Goal: Information Seeking & Learning: Learn about a topic

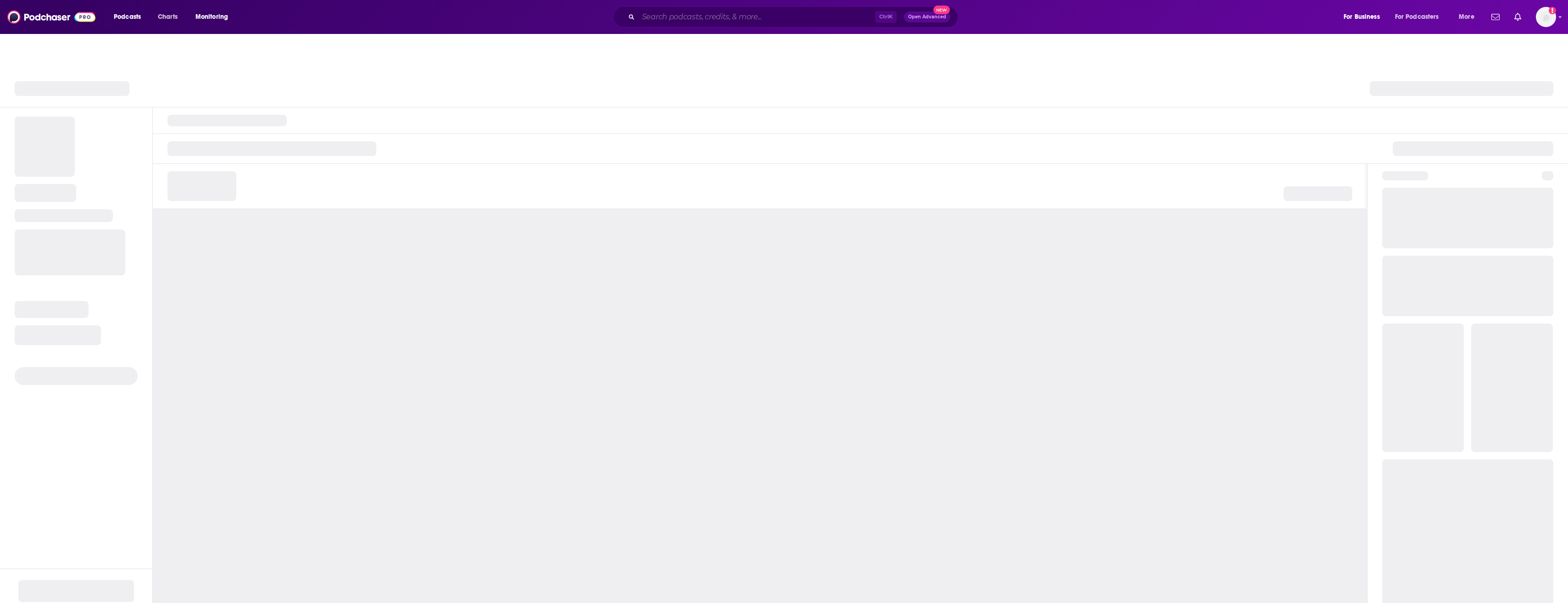
click at [688, 19] on input "Search podcasts, credits, & more..." at bounding box center [756, 17] width 237 height 15
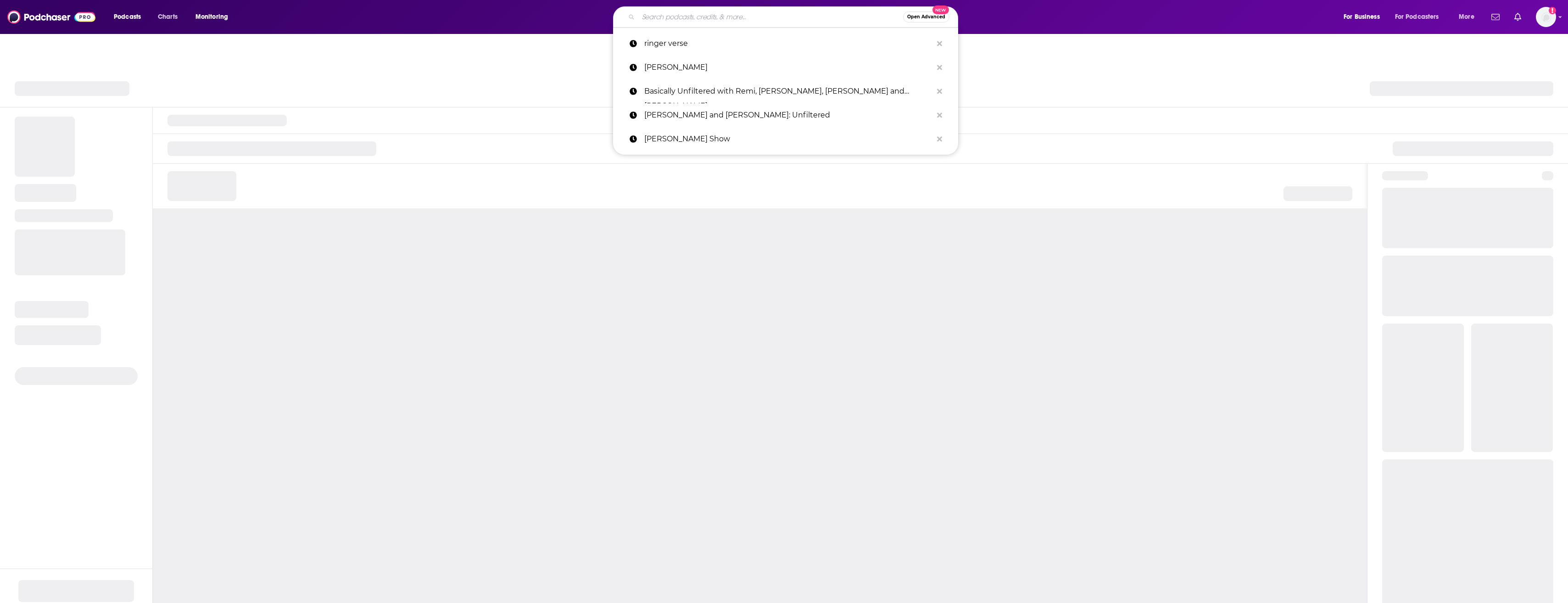
paste input "How I Built This"
type input "How I Built This"
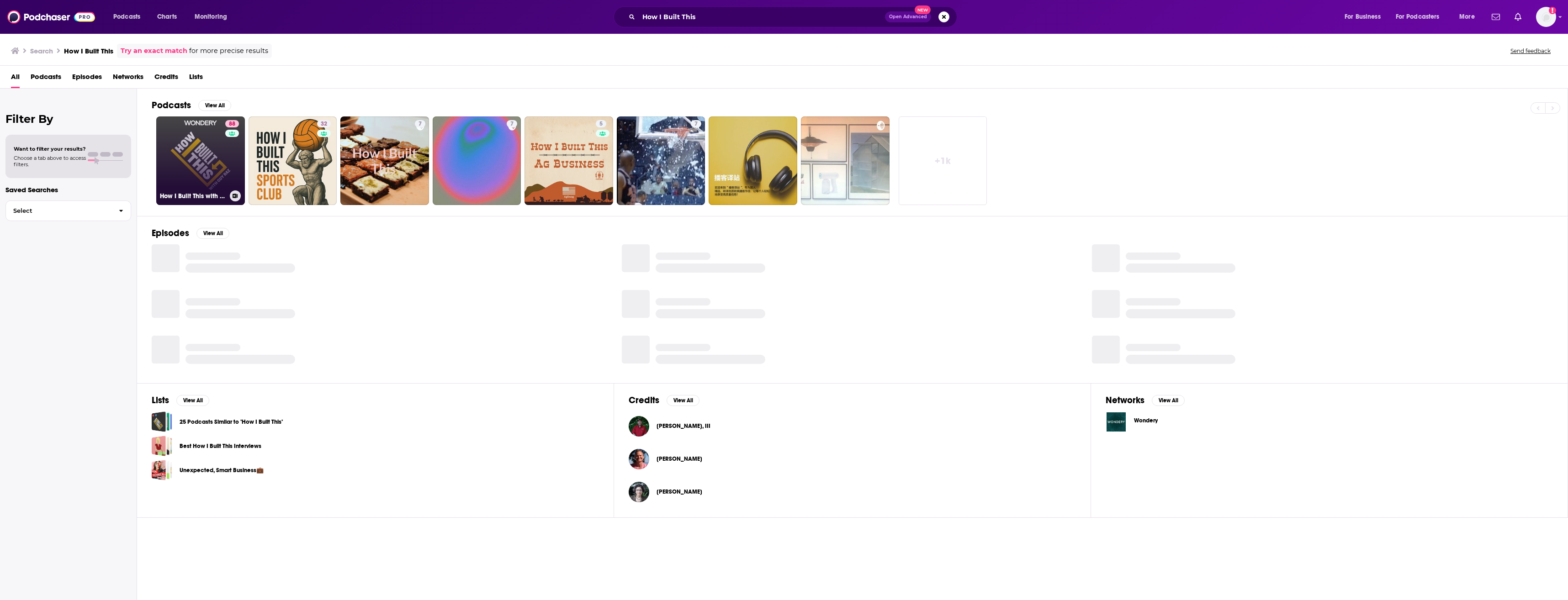
click at [183, 156] on link "88 How I Built This with [PERSON_NAME]" at bounding box center [201, 161] width 89 height 89
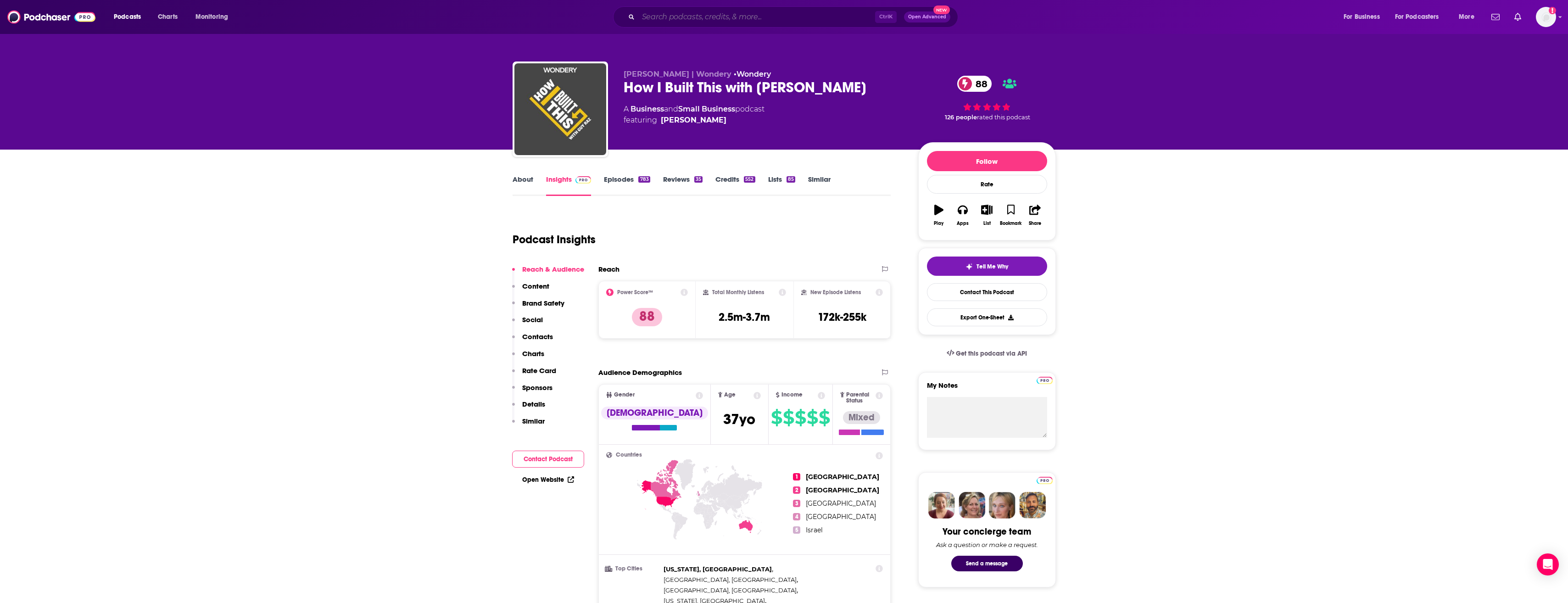
click at [740, 21] on input "Search podcasts, credits, & more..." at bounding box center [756, 17] width 237 height 15
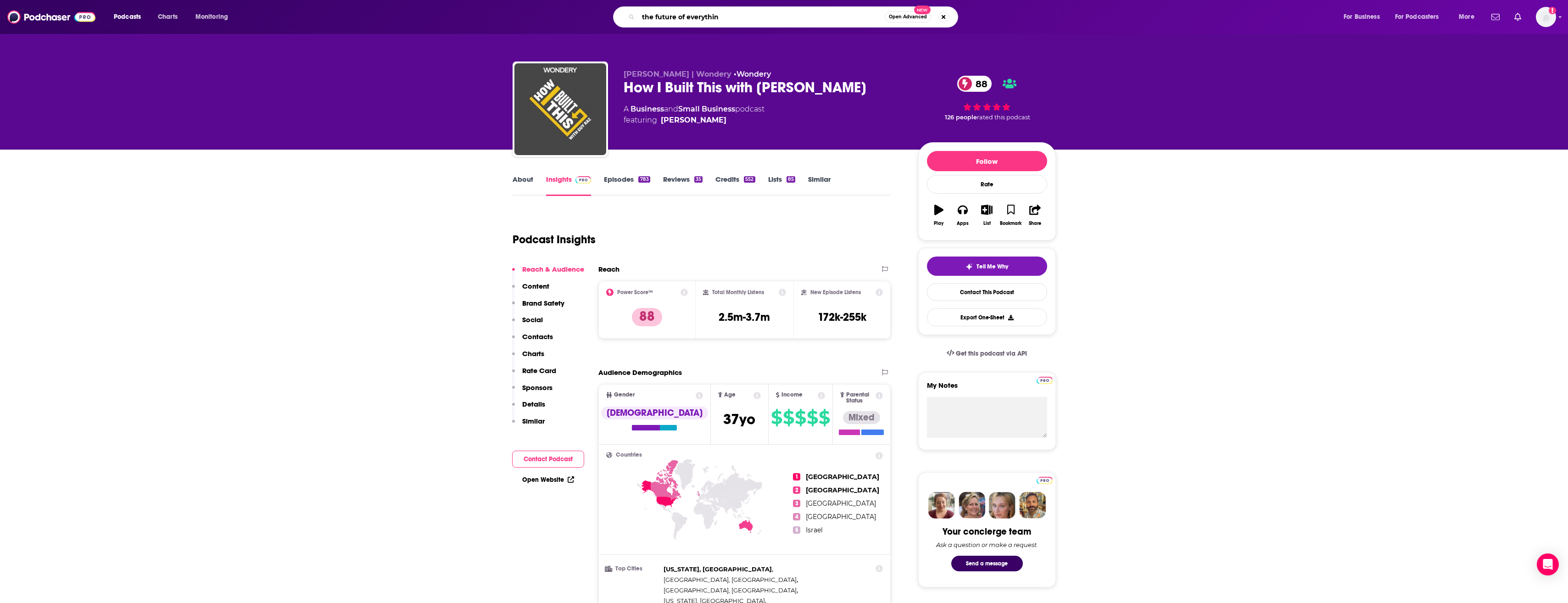
type input "the future of everything"
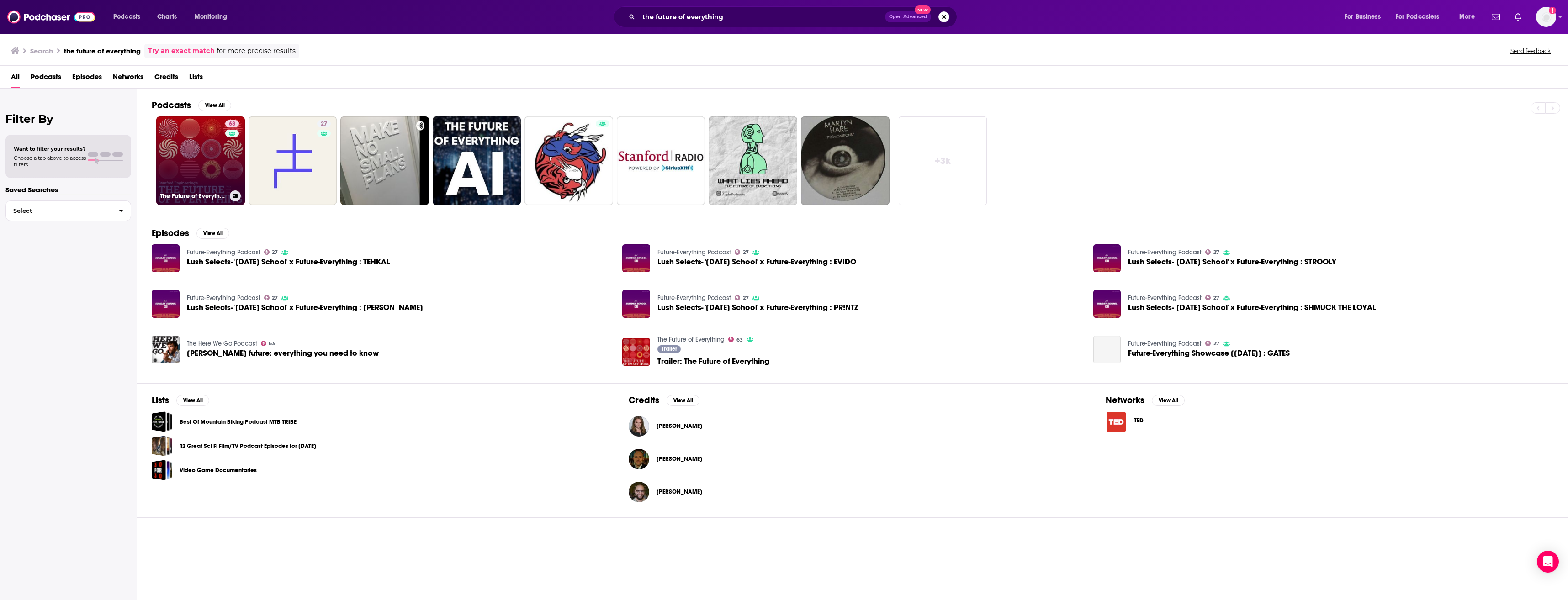
click at [202, 166] on link "63 The Future of Everything" at bounding box center [201, 161] width 89 height 89
